Goal: Obtain resource: Obtain resource

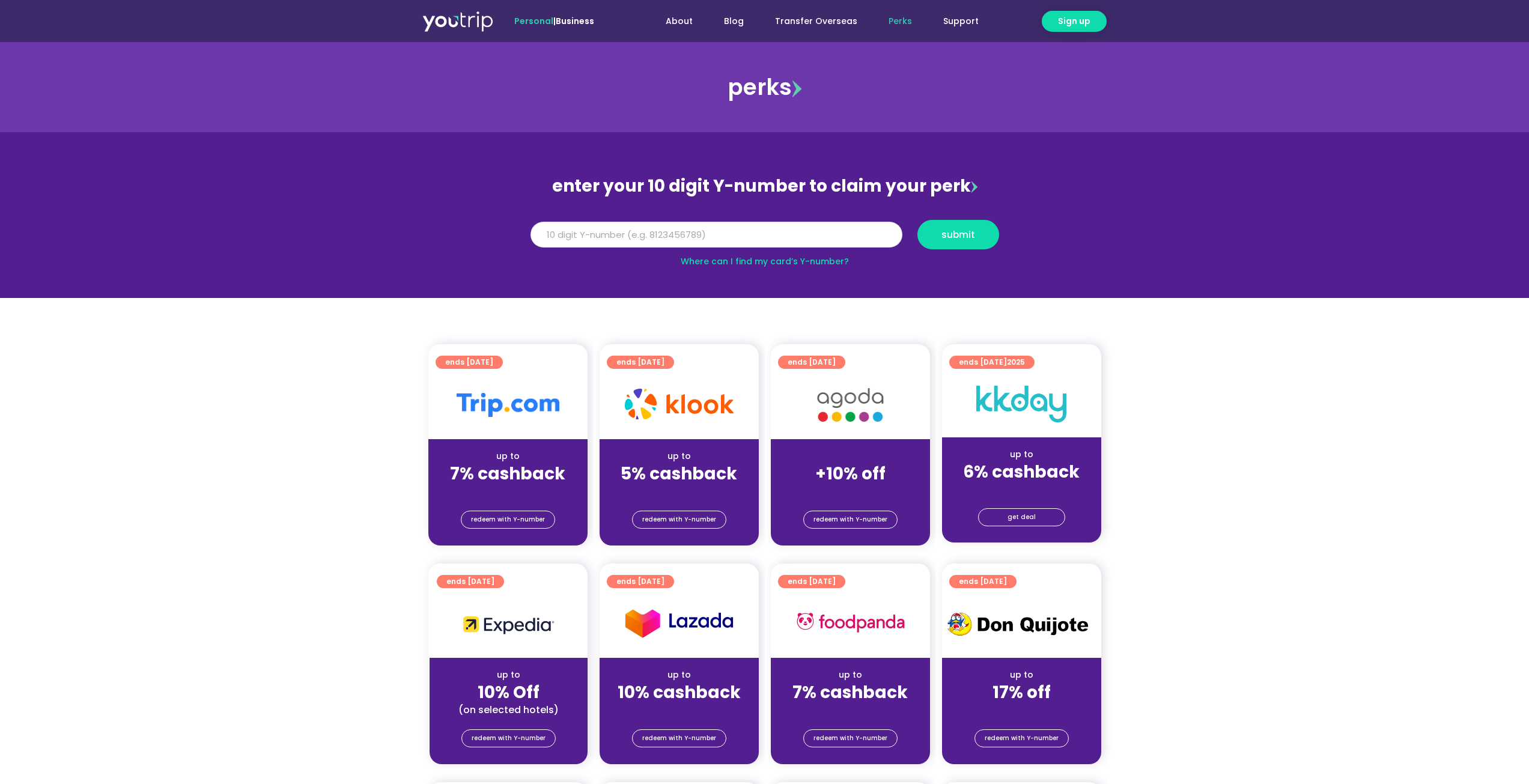
click at [612, 230] on input "Y Number" at bounding box center [716, 235] width 372 height 27
type input "8152822506"
click at [918, 220] on button "submit" at bounding box center [959, 234] width 81 height 29
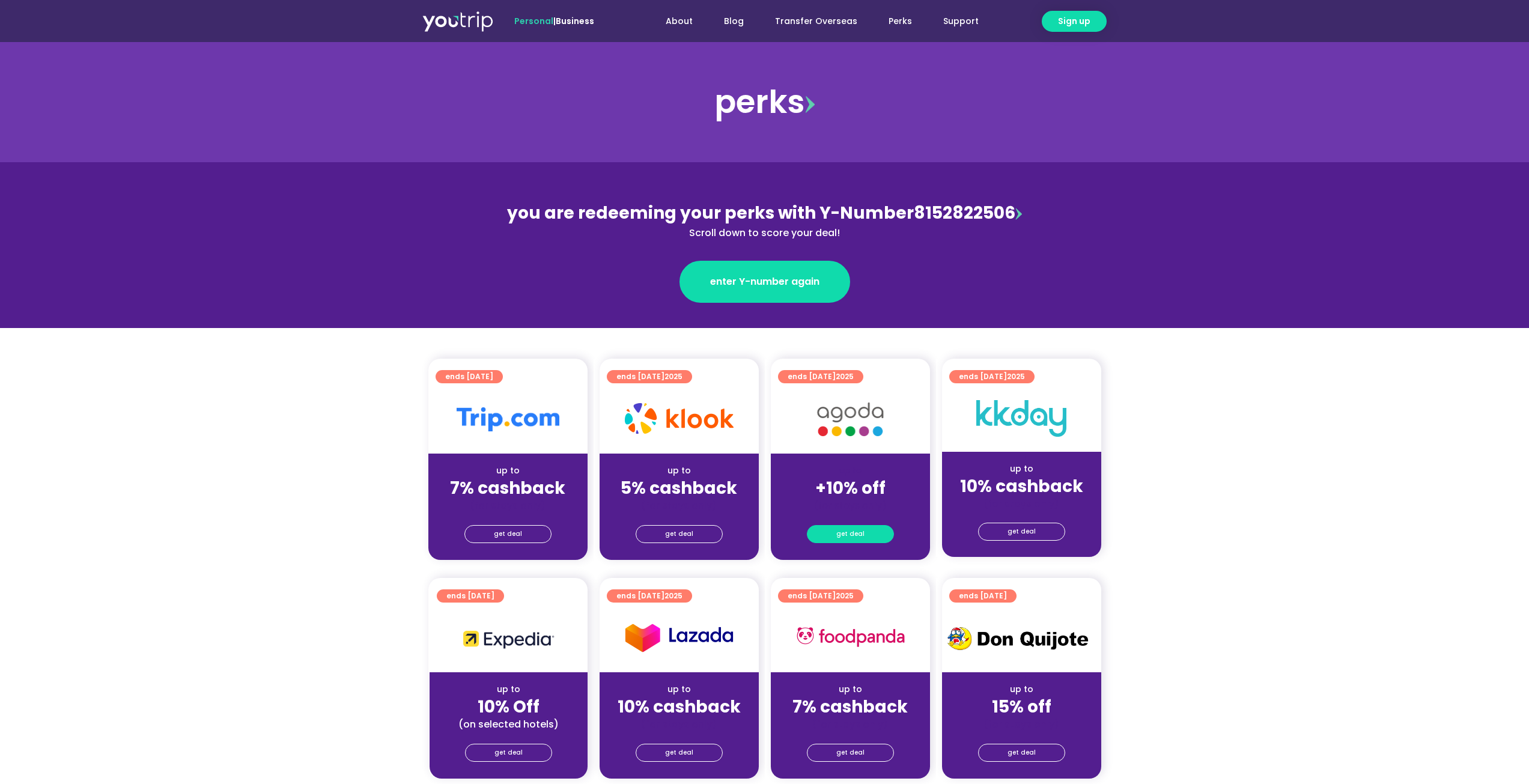
click at [859, 527] on span "get deal" at bounding box center [851, 534] width 28 height 17
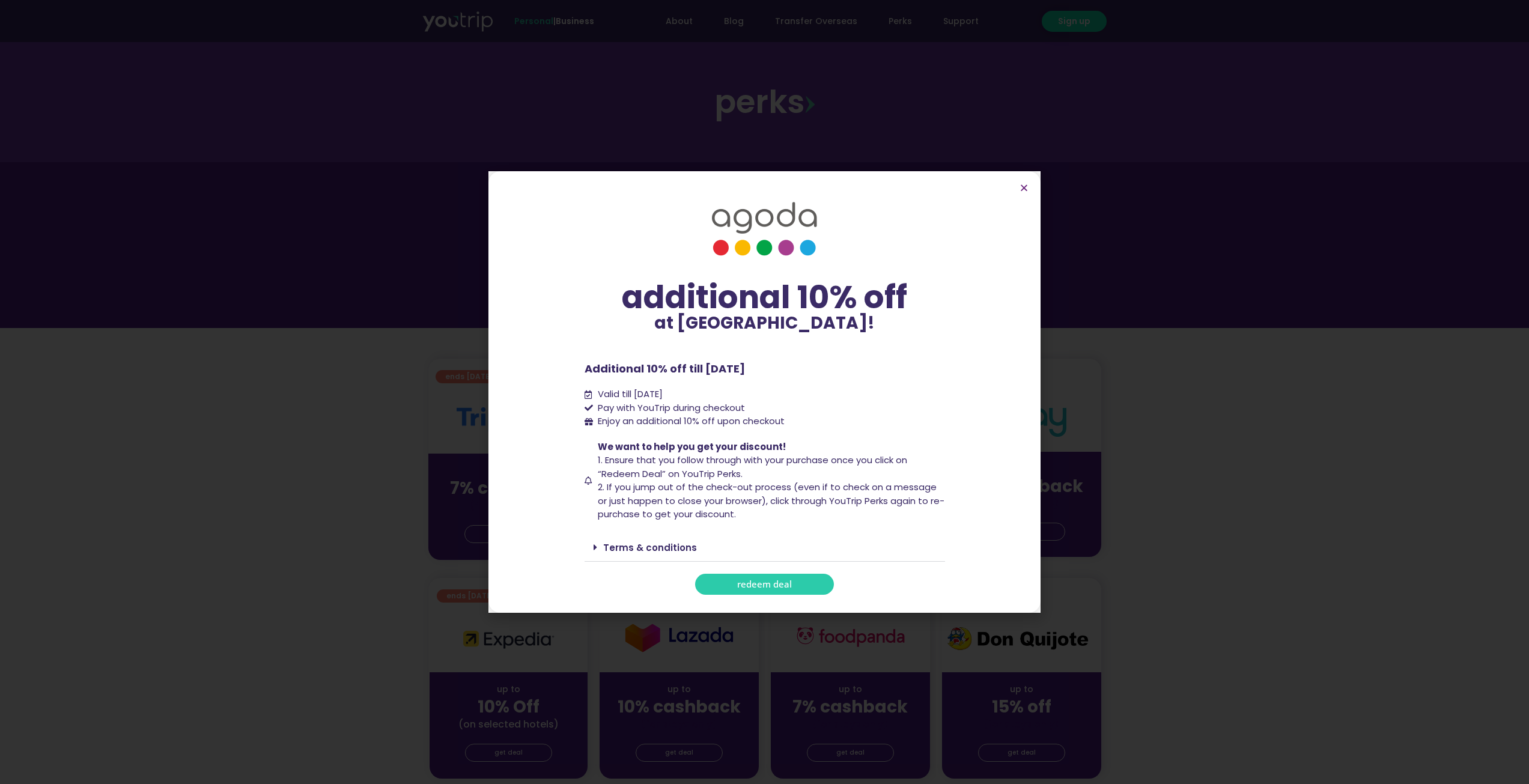
click at [765, 580] on span "redeem deal" at bounding box center [765, 584] width 55 height 9
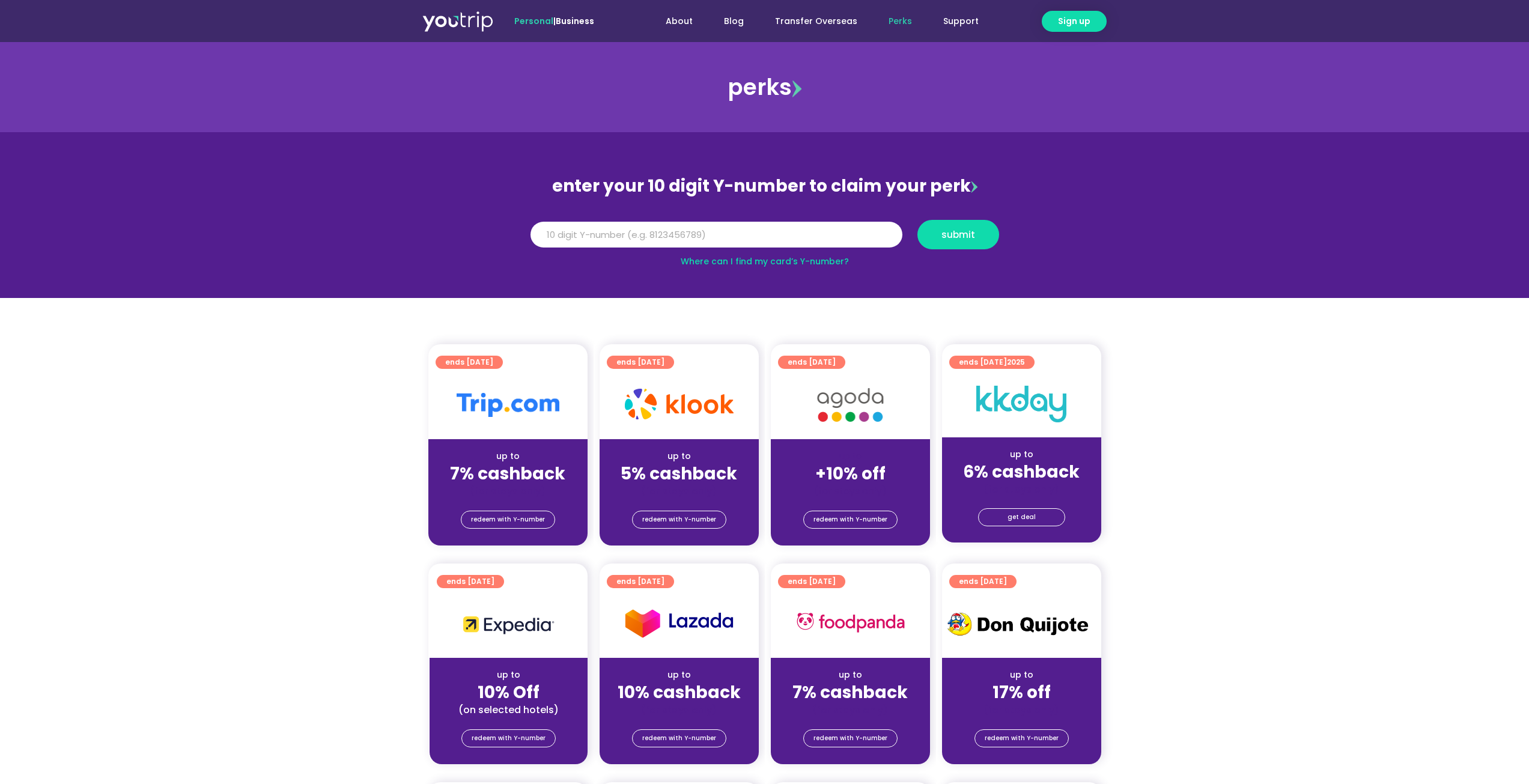
click at [711, 248] on div "Y Number" at bounding box center [716, 234] width 387 height 29
click at [717, 237] on input "Y Number" at bounding box center [716, 235] width 372 height 27
click at [858, 524] on span "redeem with Y-number" at bounding box center [851, 519] width 74 height 17
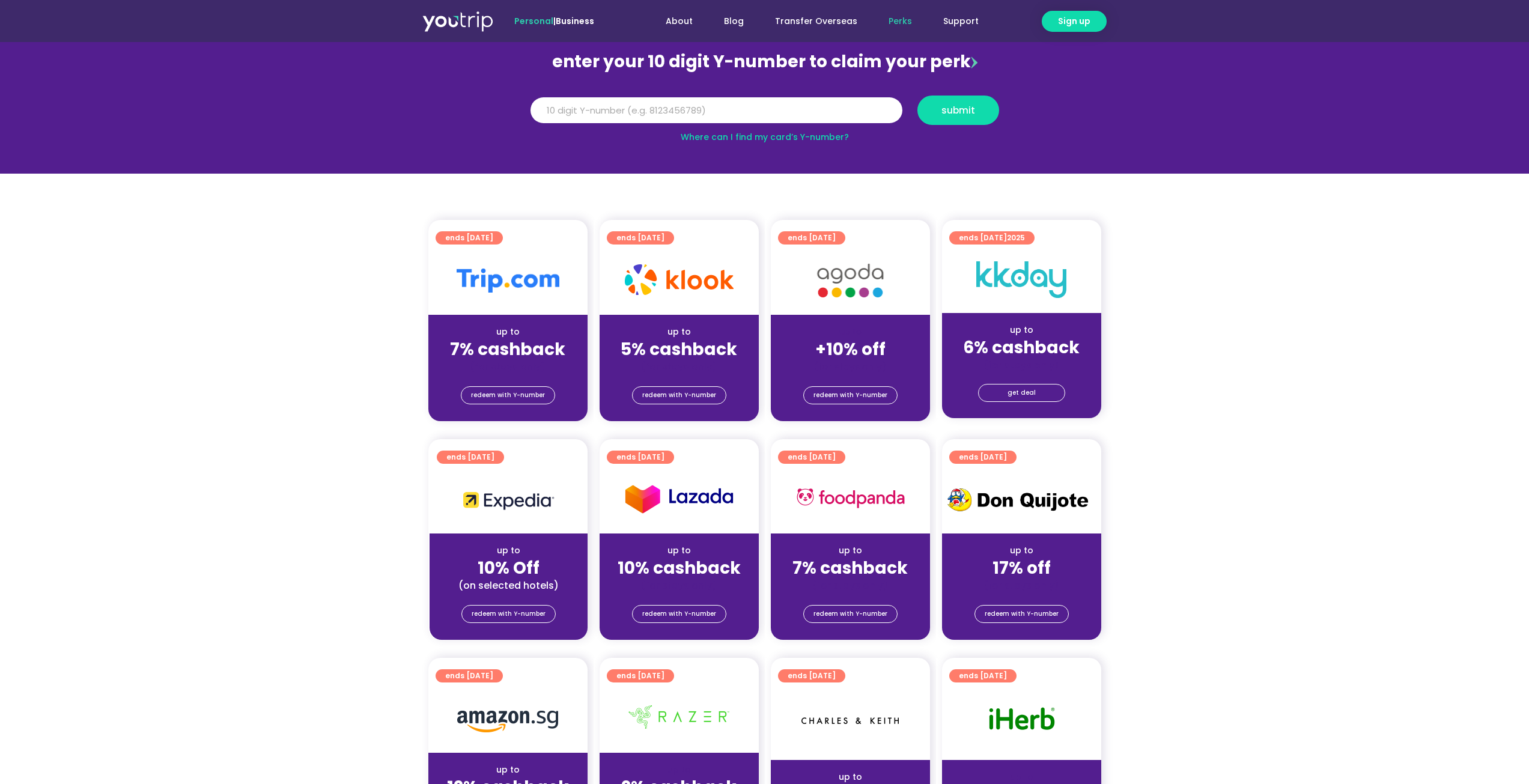
scroll to position [132, 0]
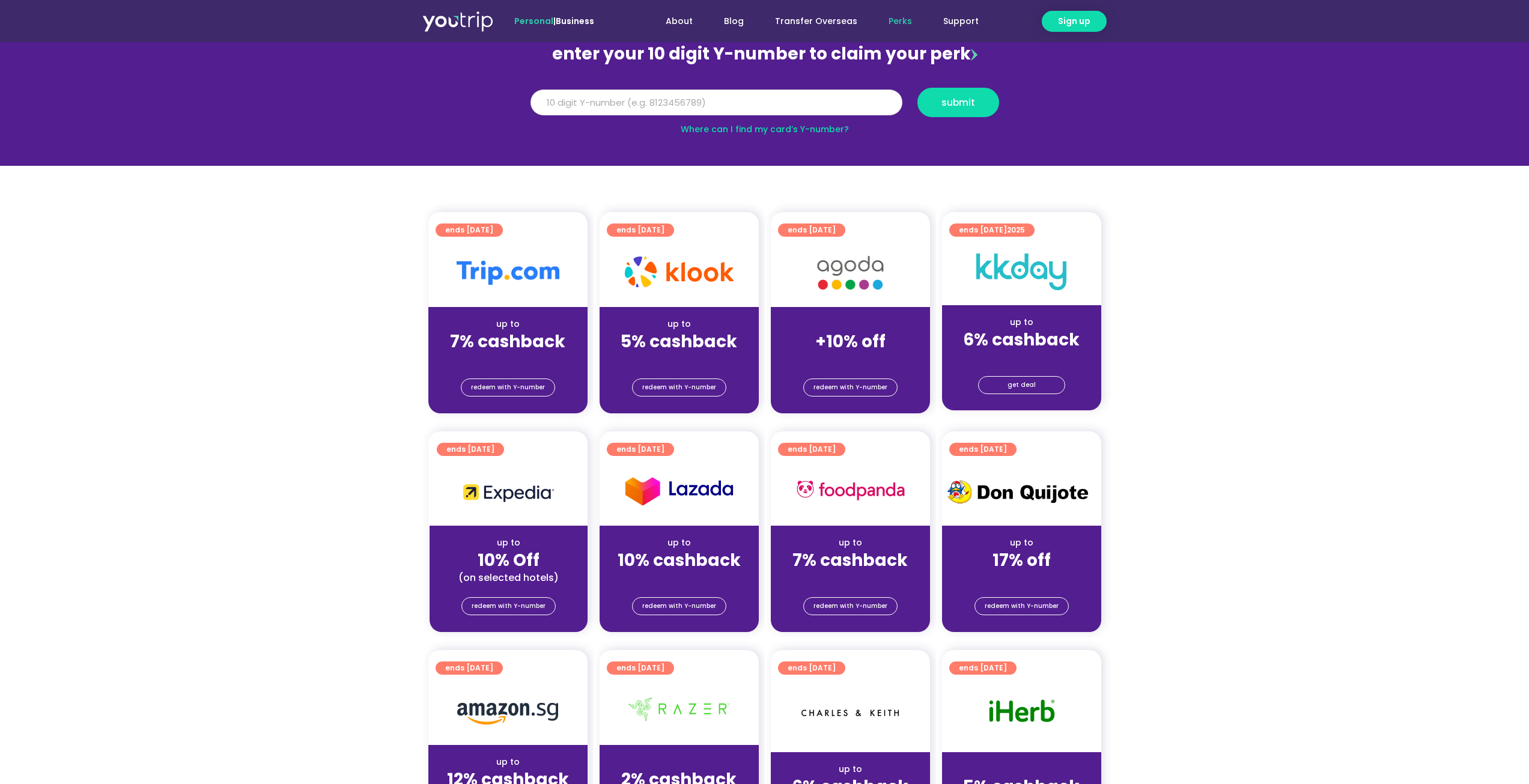
click at [741, 108] on input "Y Number" at bounding box center [716, 103] width 372 height 27
click at [918, 88] on button "submit" at bounding box center [959, 102] width 81 height 29
drag, startPoint x: 720, startPoint y: 91, endPoint x: 394, endPoint y: 71, distance: 326.6
click at [396, 72] on section "enter your 10 digit Y-number to claim your perk Y Number 5162400043580864 submi…" at bounding box center [764, 83] width 1529 height 166
type input "8152822506"
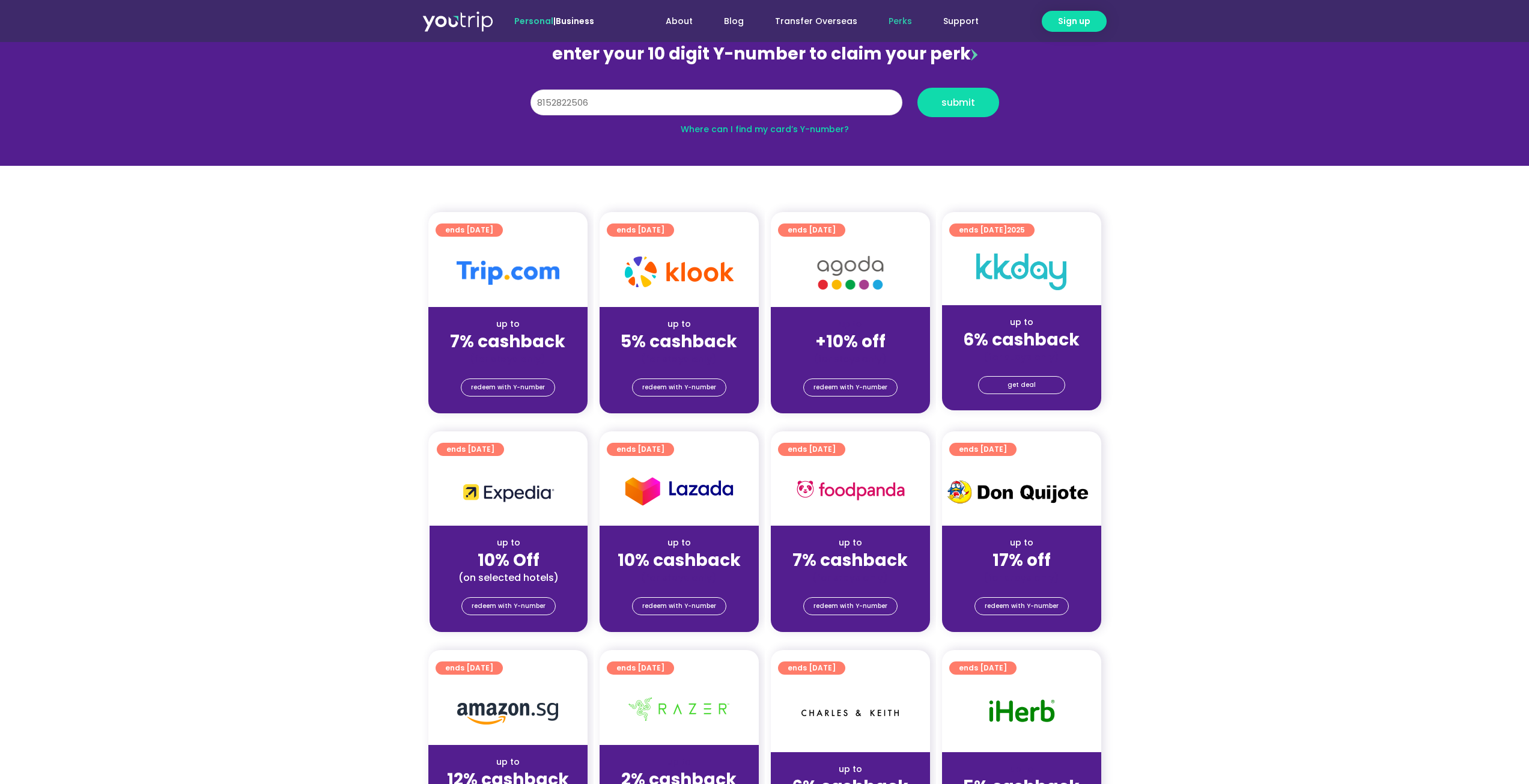
click at [918, 88] on button "submit" at bounding box center [959, 102] width 81 height 29
